Goal: Task Accomplishment & Management: Manage account settings

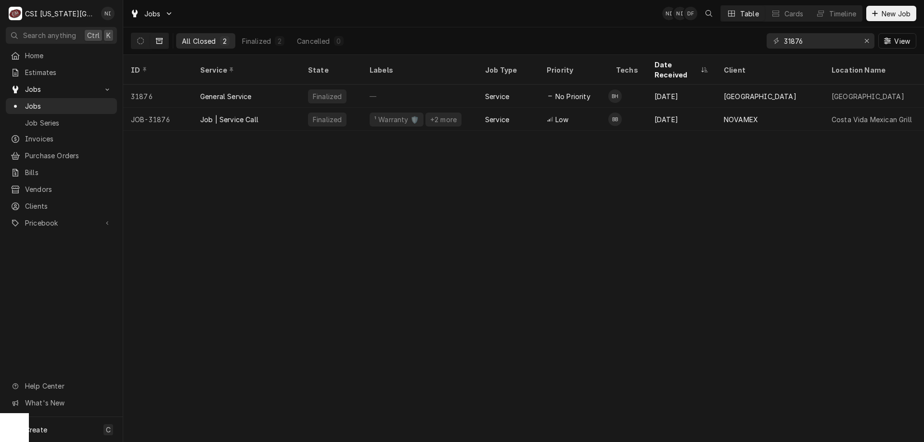
drag, startPoint x: 433, startPoint y: 224, endPoint x: 429, endPoint y: 233, distance: 10.1
click at [434, 224] on div "ID Service State Labels Job Type Priority Techs Date Received Client Location N…" at bounding box center [523, 248] width 801 height 387
drag, startPoint x: 814, startPoint y: 38, endPoint x: 769, endPoint y: 38, distance: 44.7
click at [769, 38] on div "31876" at bounding box center [820, 40] width 108 height 15
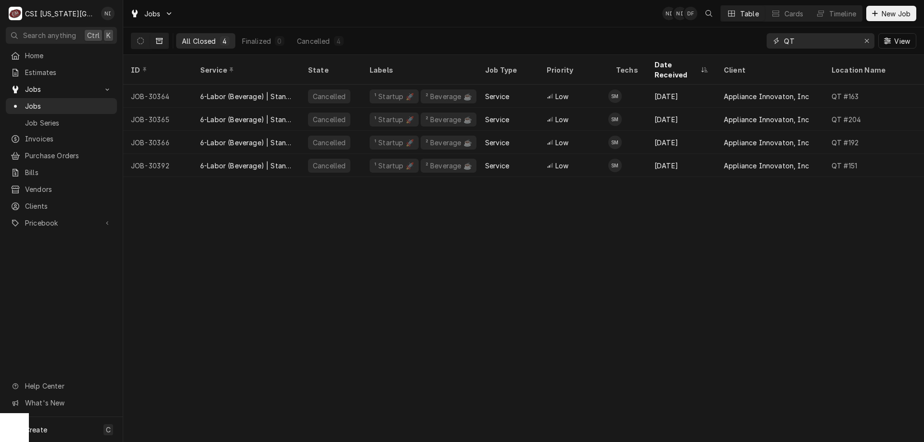
type input "QT"
click at [144, 41] on button "Dynamic Content Wrapper" at bounding box center [140, 40] width 18 height 15
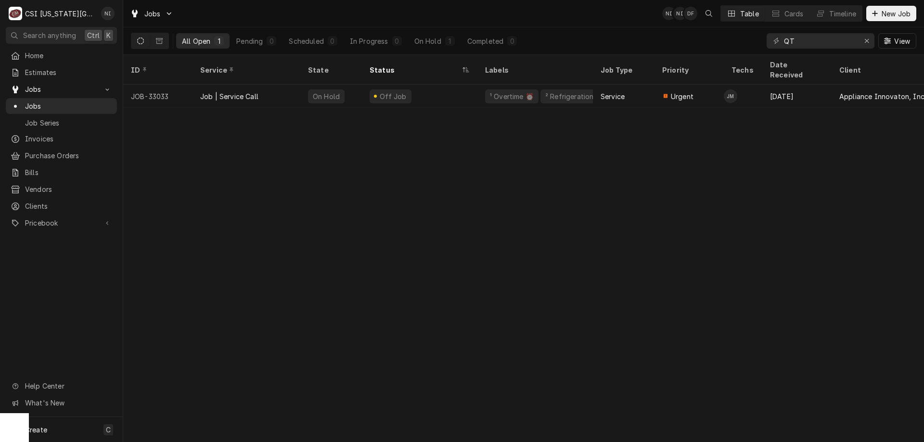
click at [438, 44] on div "On Hold" at bounding box center [427, 41] width 27 height 10
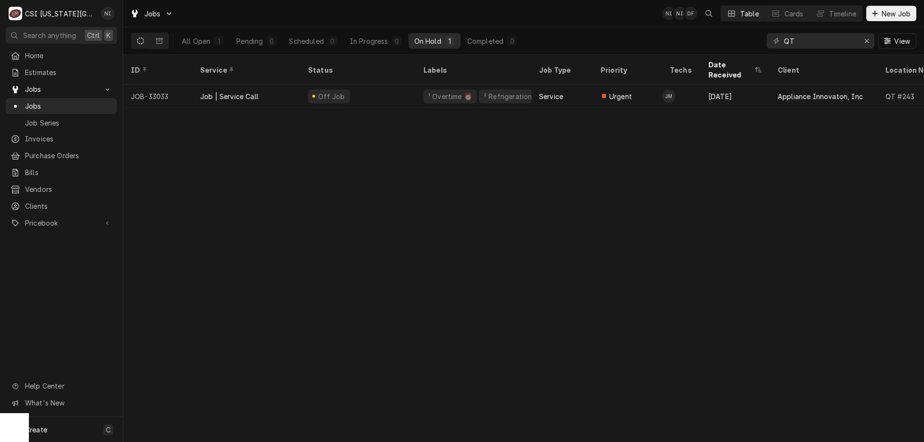
click at [394, 85] on div "Off Job" at bounding box center [357, 96] width 115 height 23
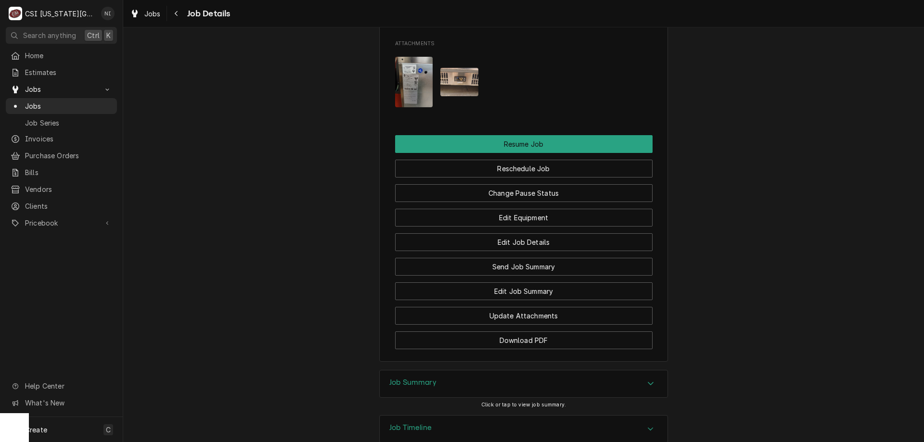
scroll to position [1068, 0]
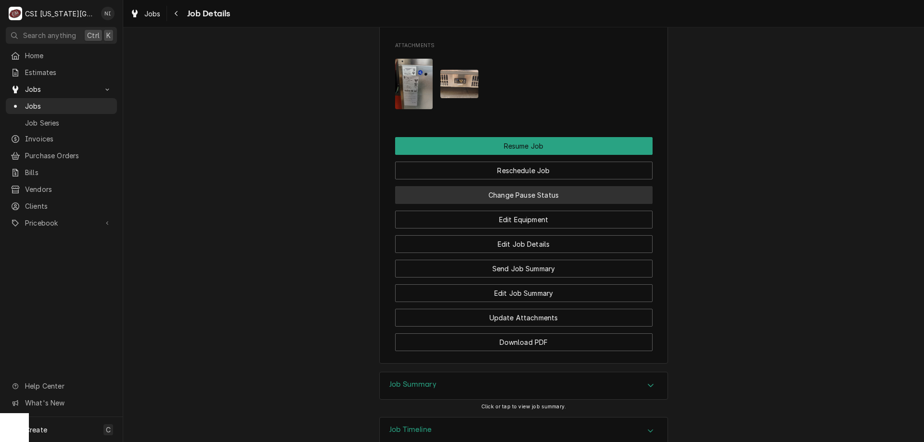
click at [594, 204] on button "Change Pause Status" at bounding box center [523, 195] width 257 height 18
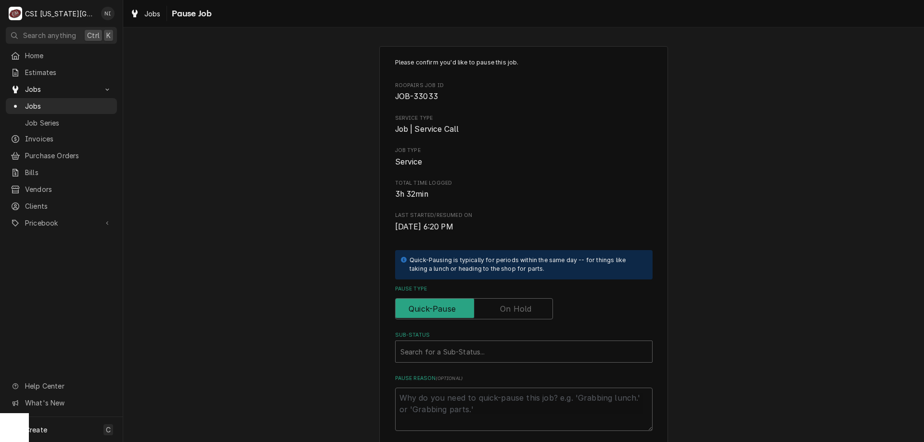
click at [499, 307] on label "Pause Type" at bounding box center [474, 308] width 158 height 21
click at [499, 307] on input "Pause Type" at bounding box center [473, 308] width 149 height 21
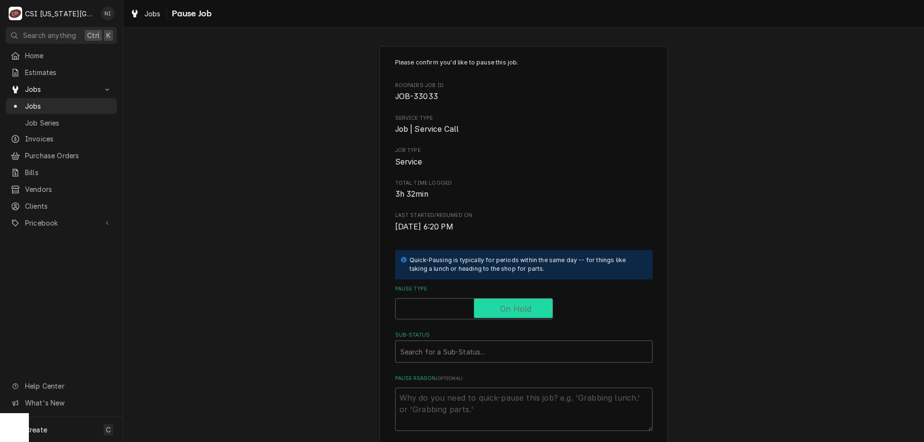
checkbox input "true"
click at [495, 345] on div "Sub-Status" at bounding box center [523, 351] width 247 height 17
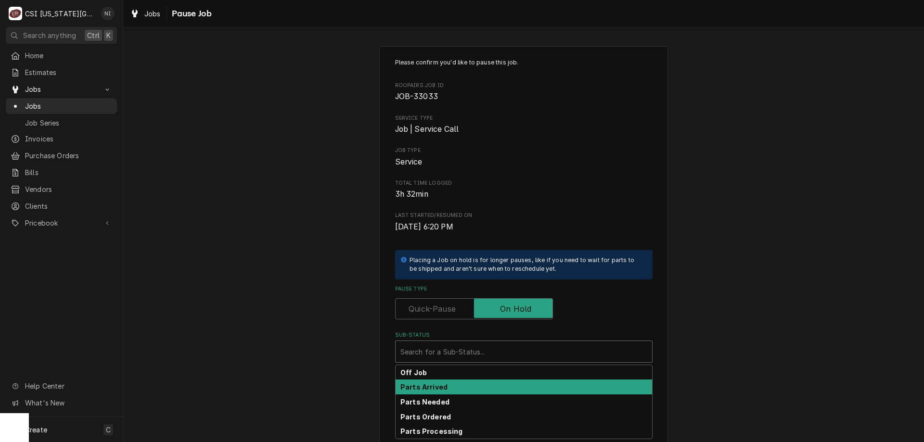
click at [410, 387] on strong "Parts Arrived" at bounding box center [423, 387] width 47 height 8
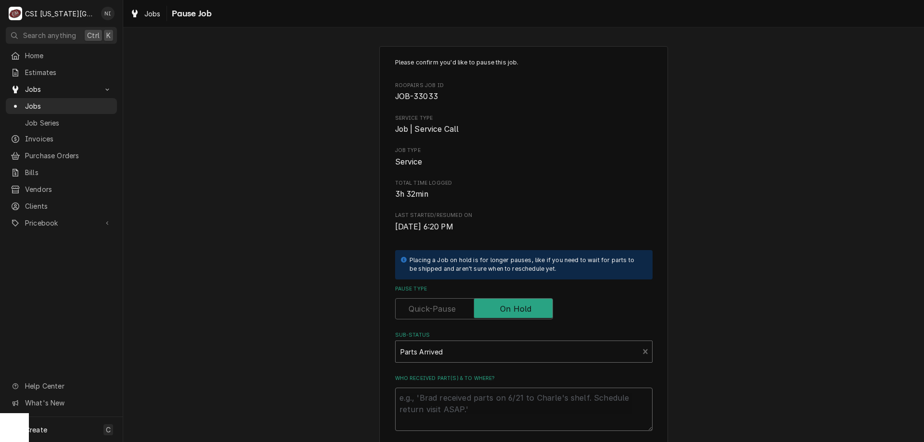
click at [447, 406] on textarea "Who received part(s) & to where?" at bounding box center [523, 409] width 257 height 43
type textarea "x"
type textarea "p"
type textarea "x"
type textarea "pa"
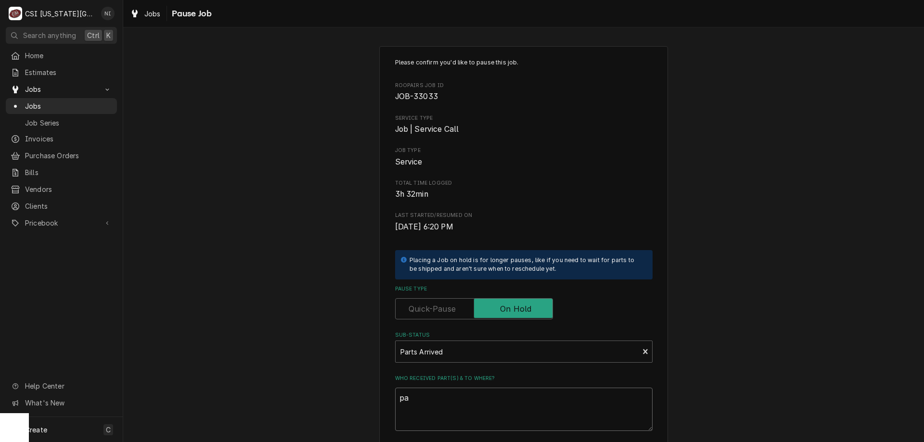
type textarea "x"
type textarea "par"
type textarea "x"
type textarea "parts"
type textarea "x"
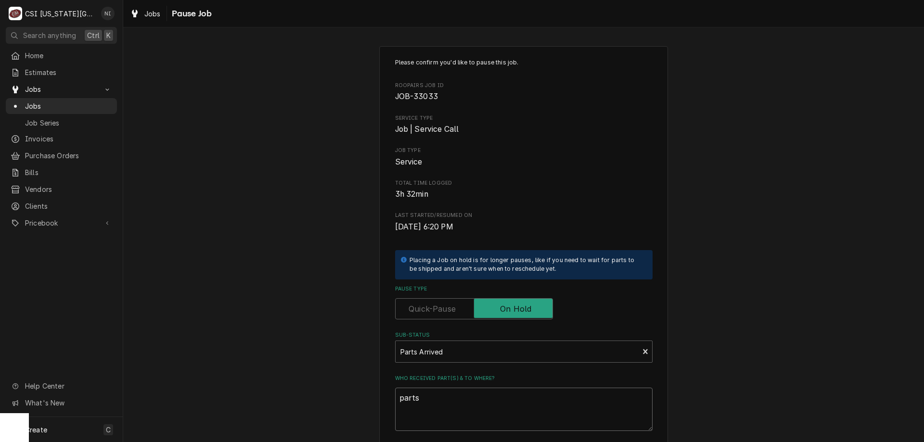
type textarea "parts"
type textarea "x"
type textarea "parts a"
type textarea "x"
type textarea "parts ar"
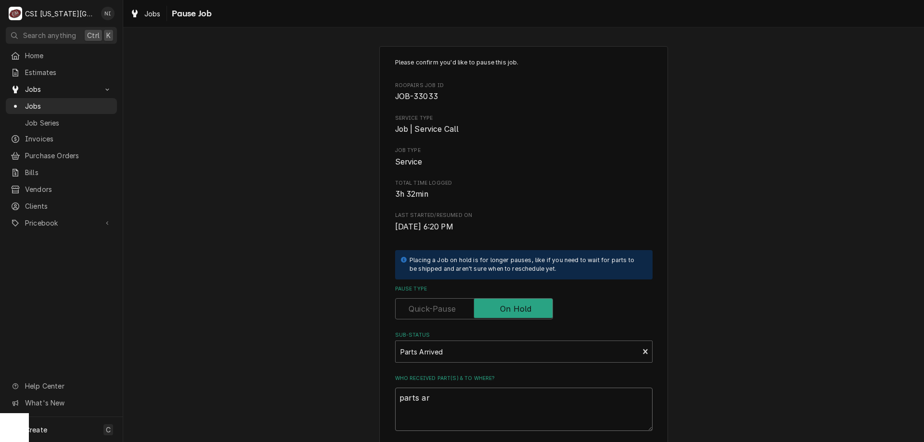
type textarea "x"
type textarea "parts are"
type textarea "x"
type textarea "parts are"
type textarea "x"
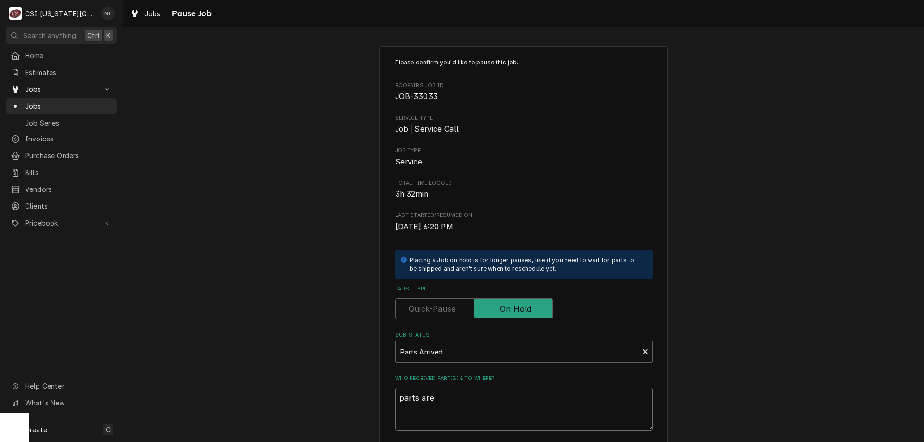
type textarea "parts are o"
type textarea "x"
type textarea "parts are on"
type textarea "x"
type textarea "parts are on"
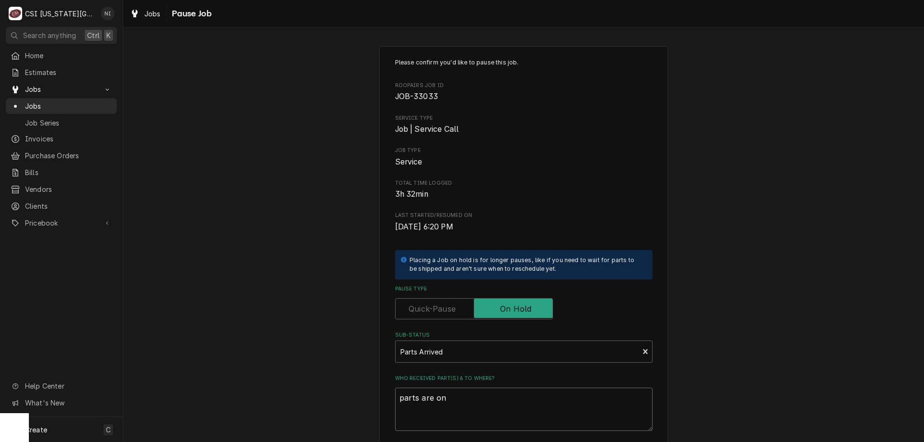
type textarea "x"
type textarea "parts are on ma"
type textarea "x"
type textarea "parts are on mar"
type textarea "x"
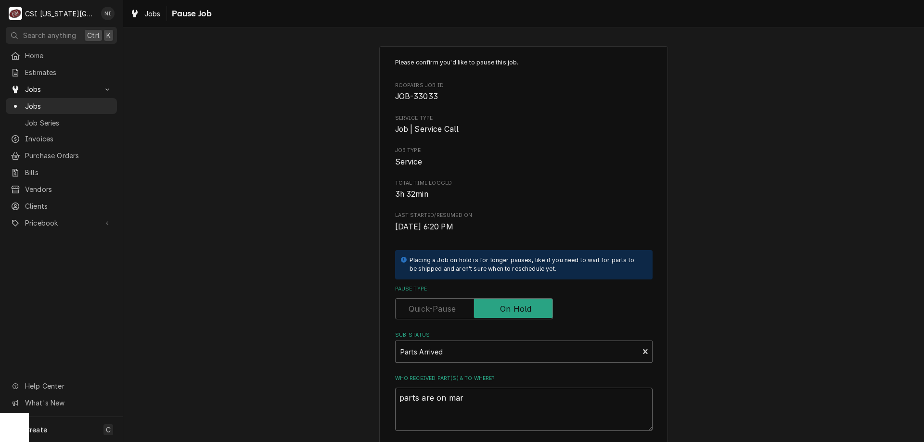
type textarea "parts are on mars"
type textarea "x"
type textarea "parts are on marsh"
type textarea "x"
type textarea "parts are on marsha"
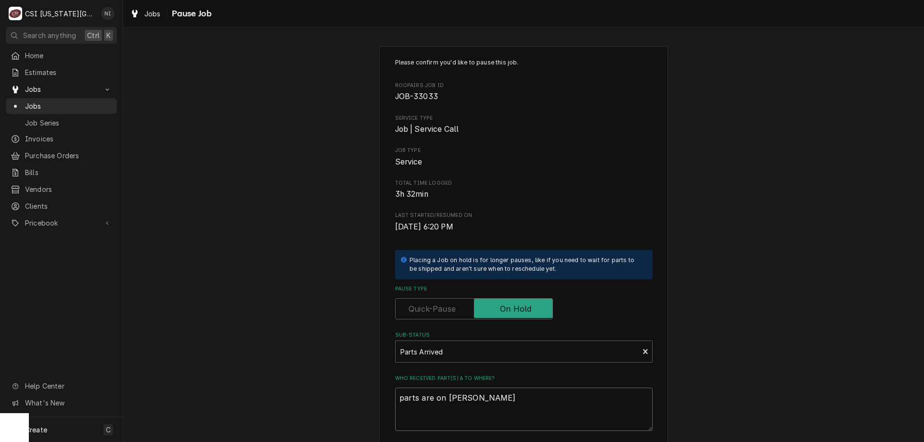
type textarea "x"
type textarea "parts are on marshal"
type textarea "x"
type textarea "parts are on marshall"
type textarea "x"
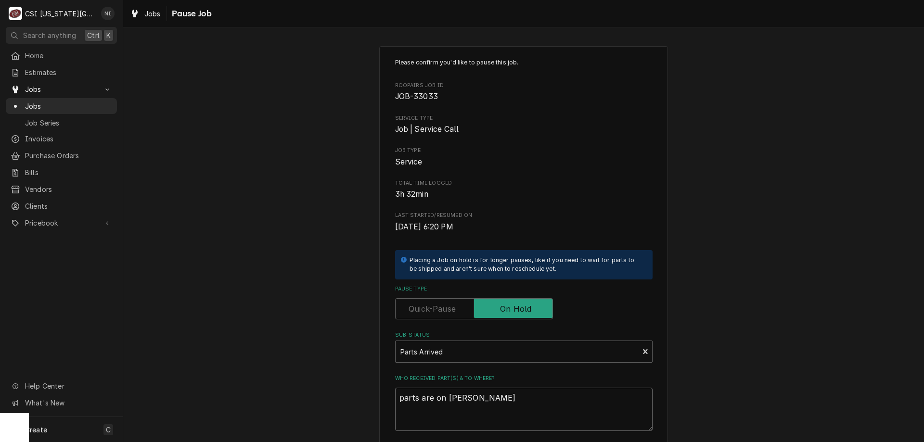
type textarea "parts are on marshall"
type textarea "x"
type textarea "parts are on marshall sh"
type textarea "x"
type textarea "parts are on marshall she"
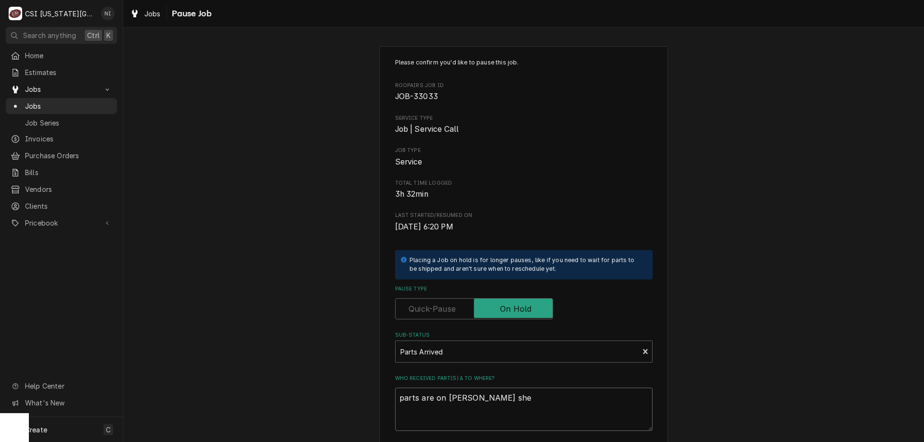
type textarea "x"
type textarea "parts are on marshall shel"
type textarea "x"
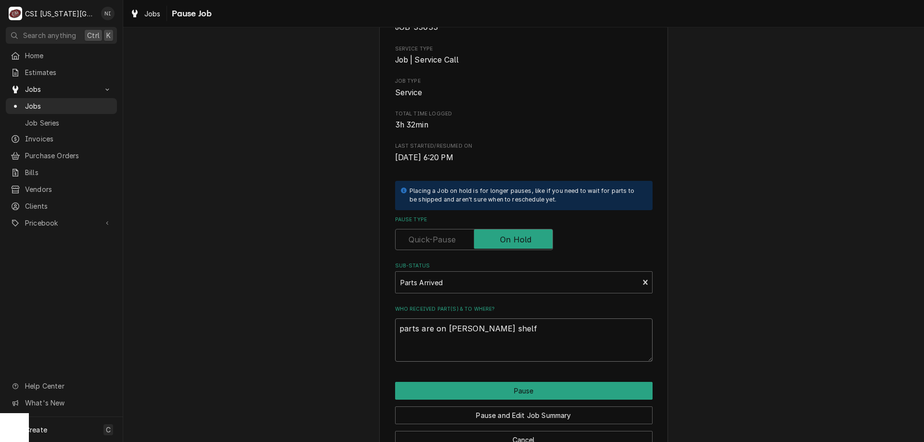
scroll to position [97, 0]
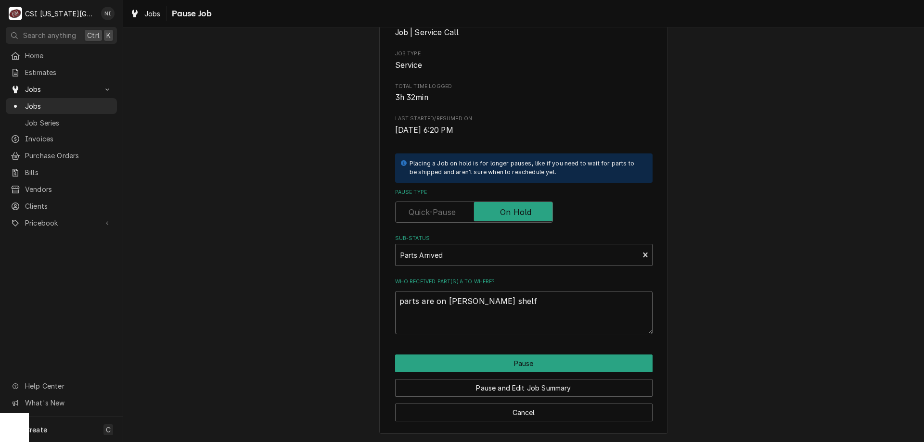
type textarea "parts are on marshall shelf"
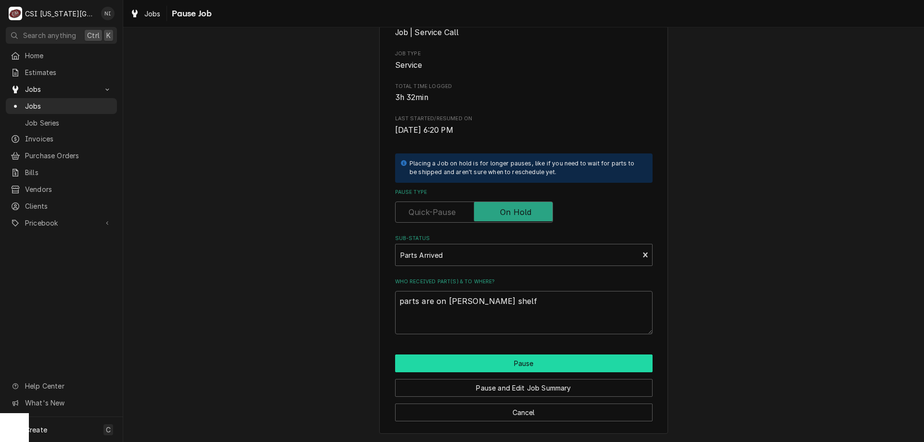
click at [532, 365] on button "Pause" at bounding box center [523, 364] width 257 height 18
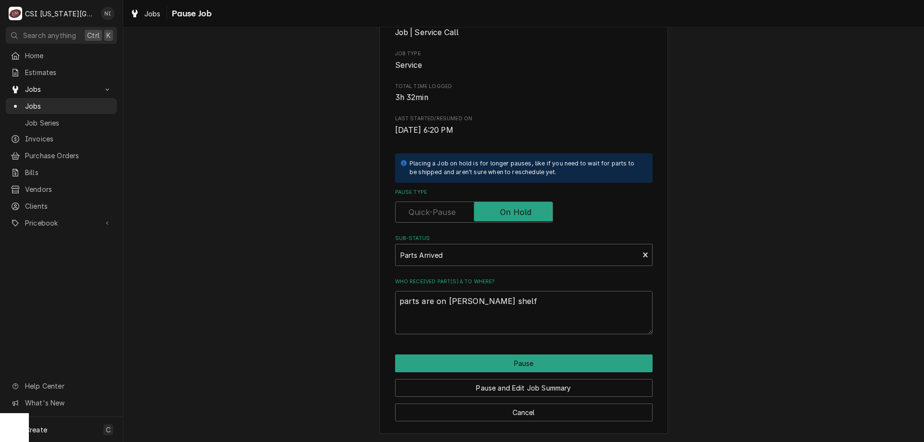
type textarea "x"
